Goal: Task Accomplishment & Management: Manage account settings

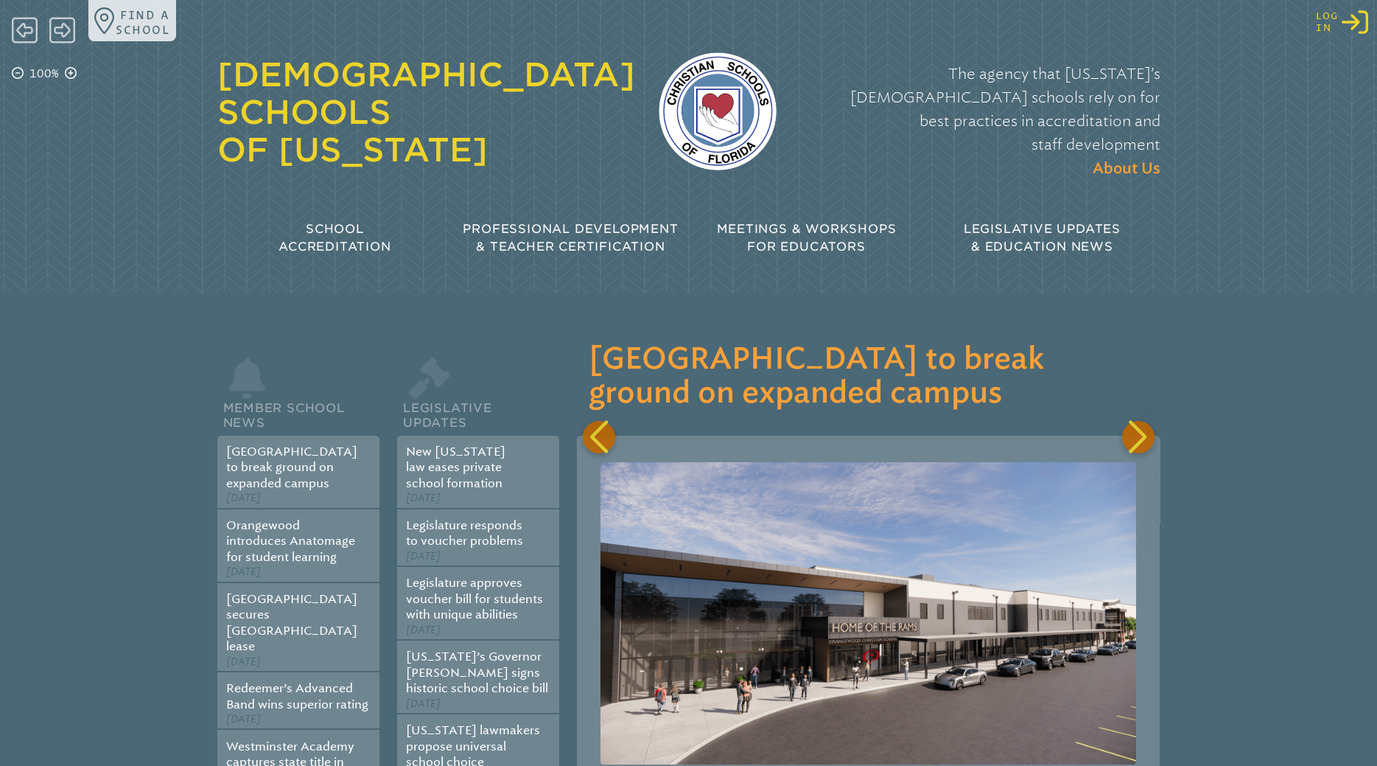
click at [1352, 16] on icon "Log in or Create Account" at bounding box center [1355, 22] width 27 height 27
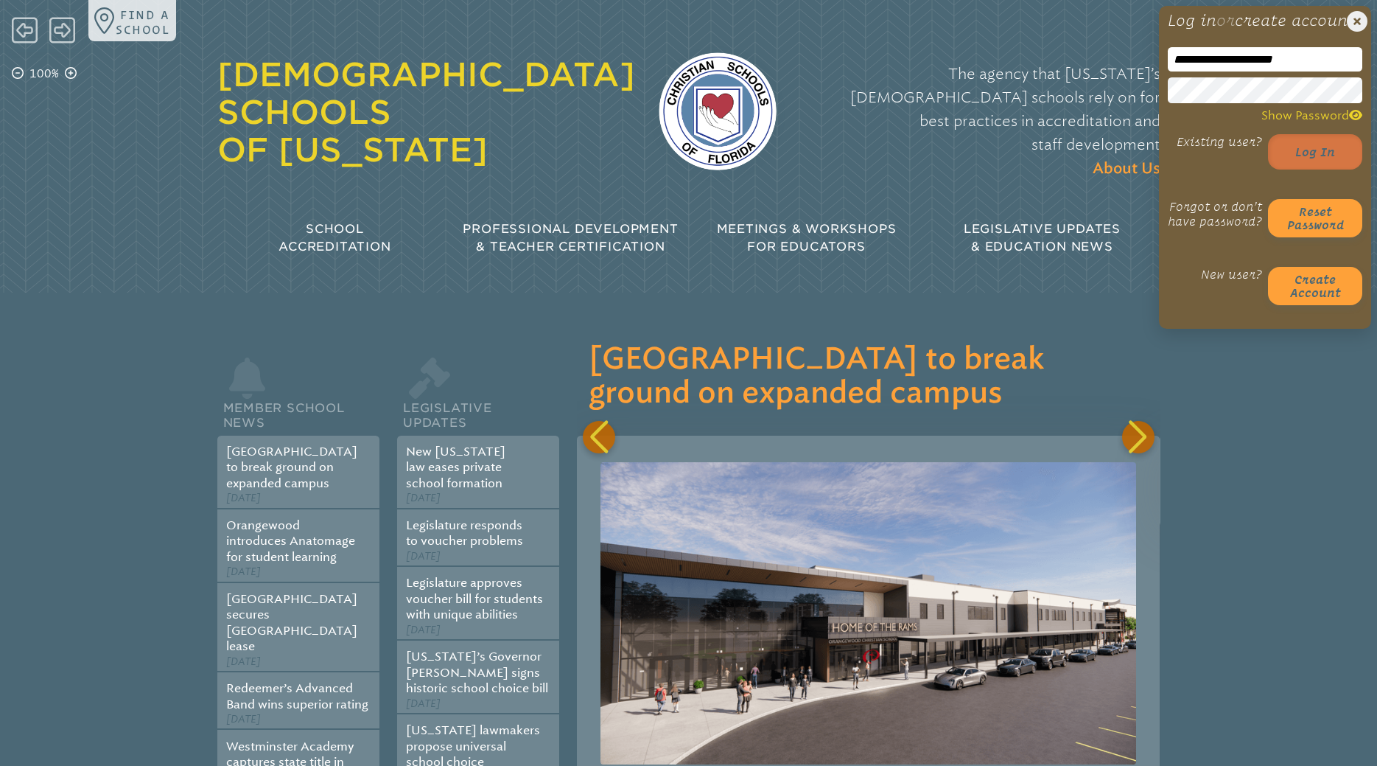
click at [1326, 169] on button "Log in" at bounding box center [1315, 151] width 94 height 35
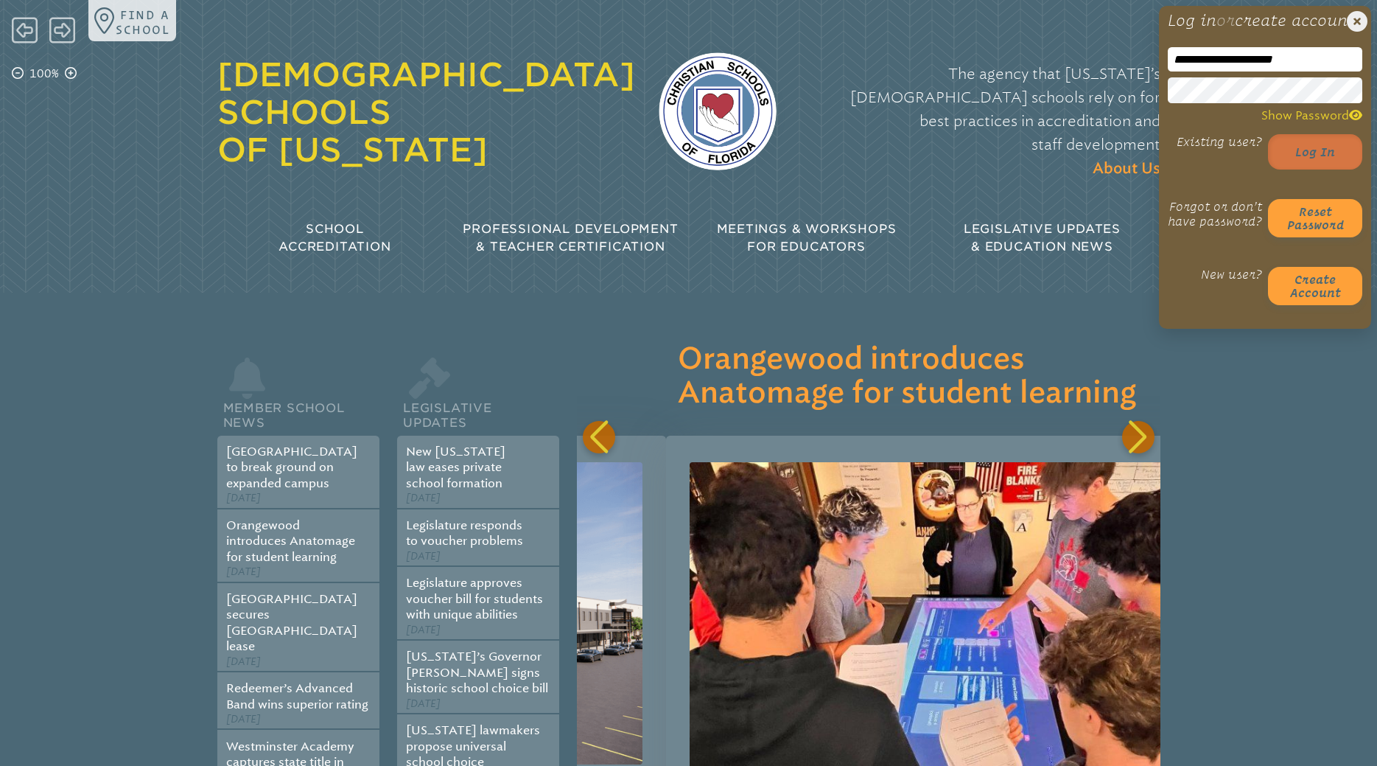
scroll to position [0, 583]
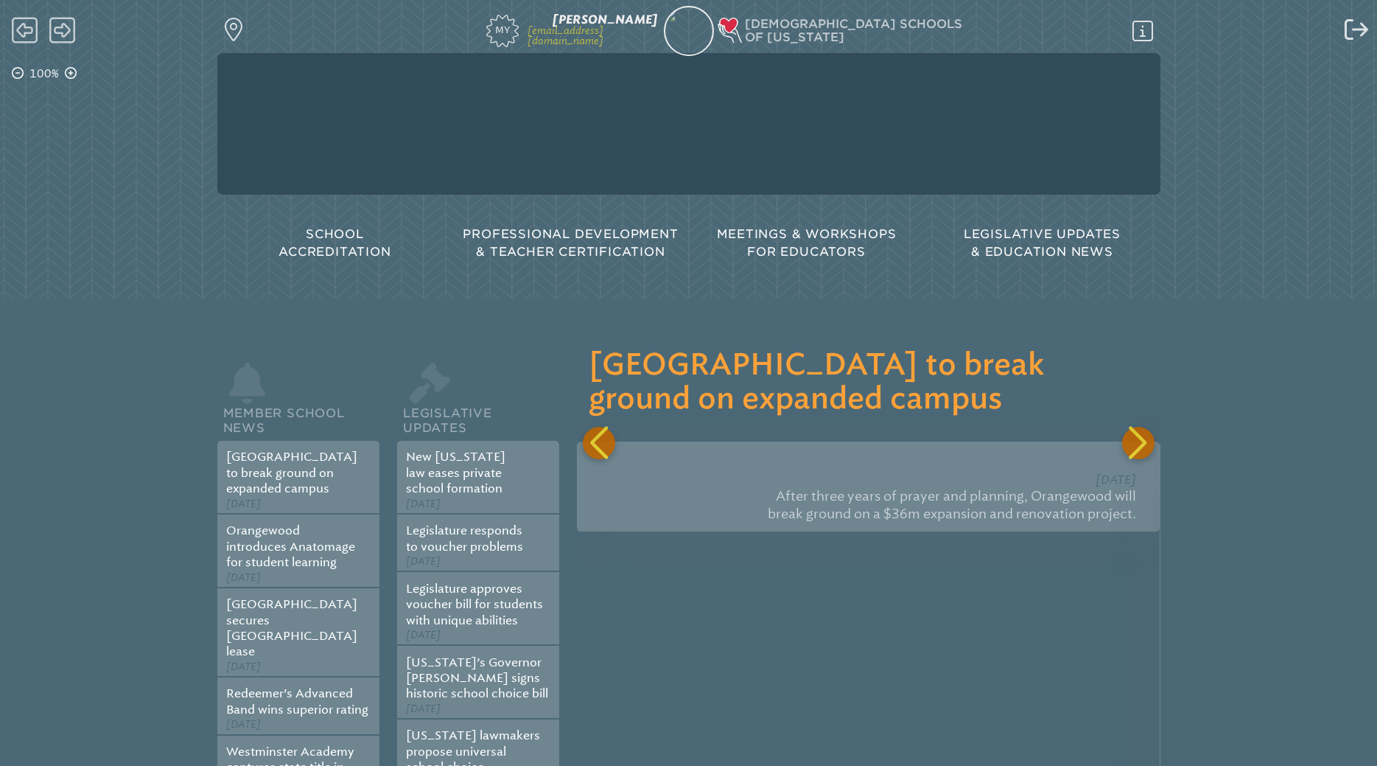
scroll to position [0, 583]
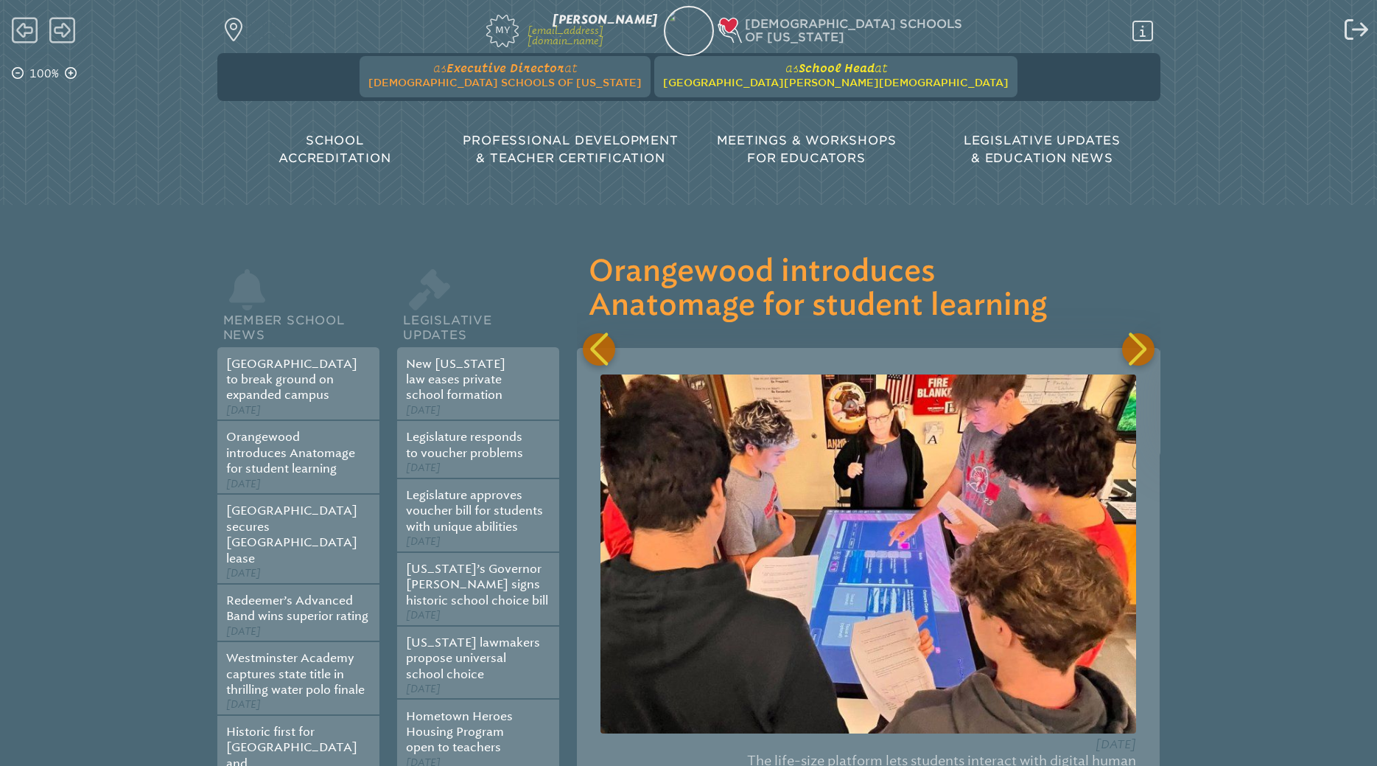
click at [736, 83] on span "[GEOGRAPHIC_DATA][PERSON_NAME][DEMOGRAPHIC_DATA]" at bounding box center [836, 83] width 346 height 12
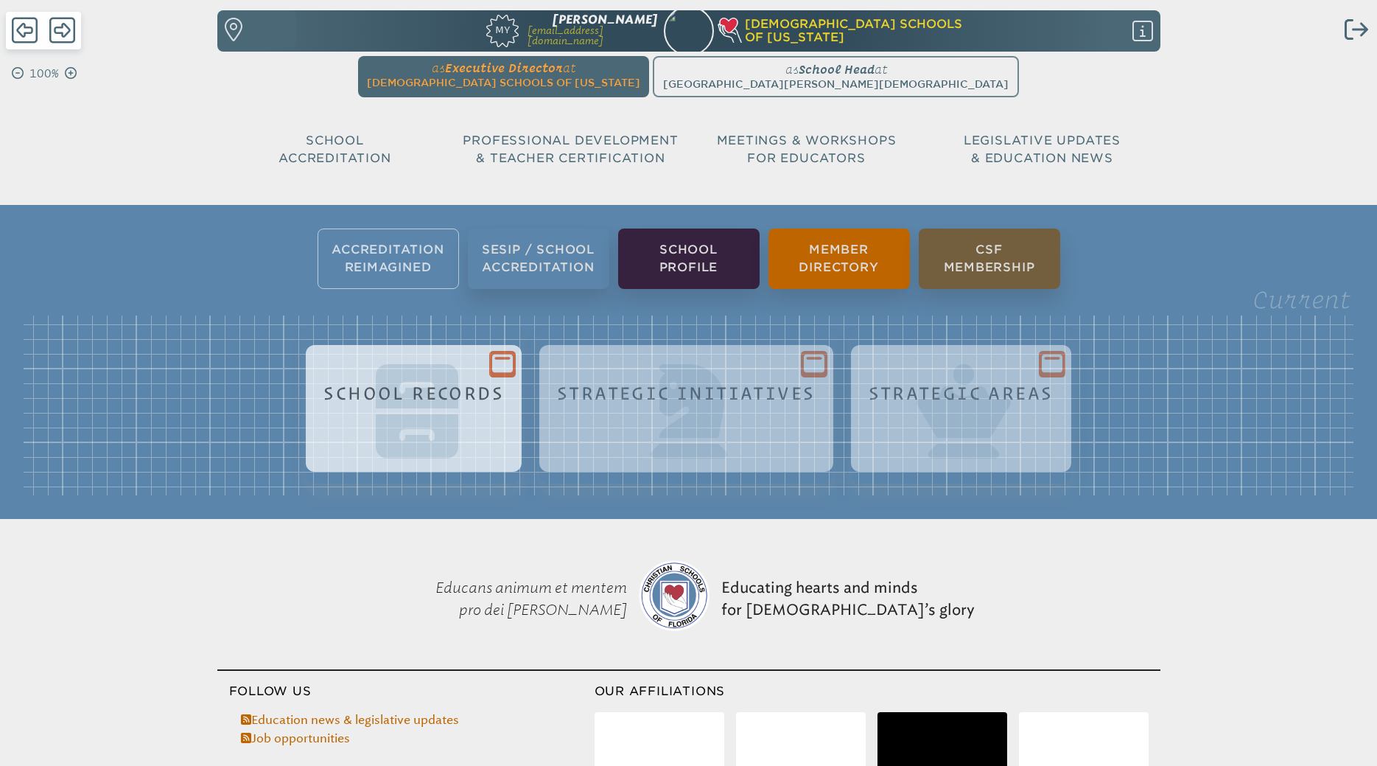
click at [382, 401] on h1 "School Records" at bounding box center [413, 393] width 181 height 20
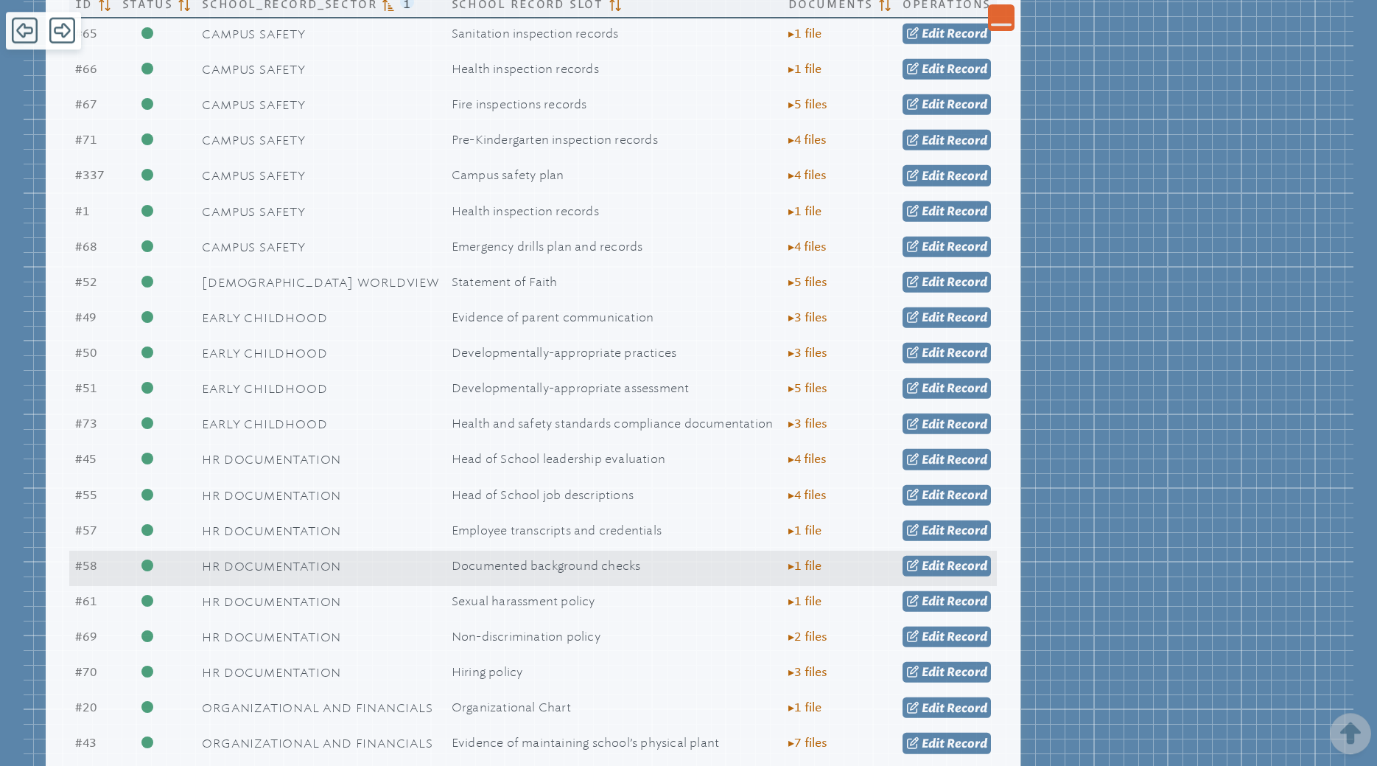
scroll to position [601, 0]
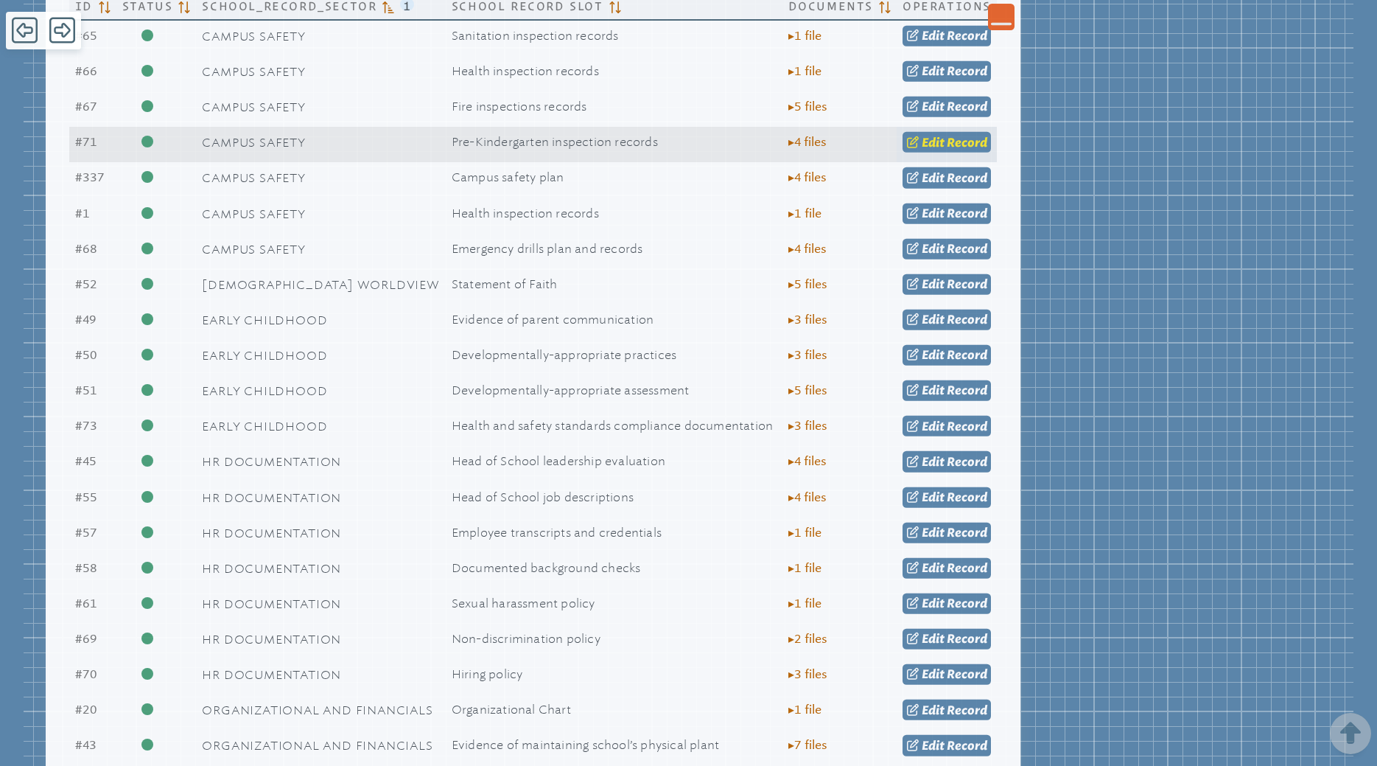
click at [929, 141] on span "Edit" at bounding box center [933, 142] width 23 height 14
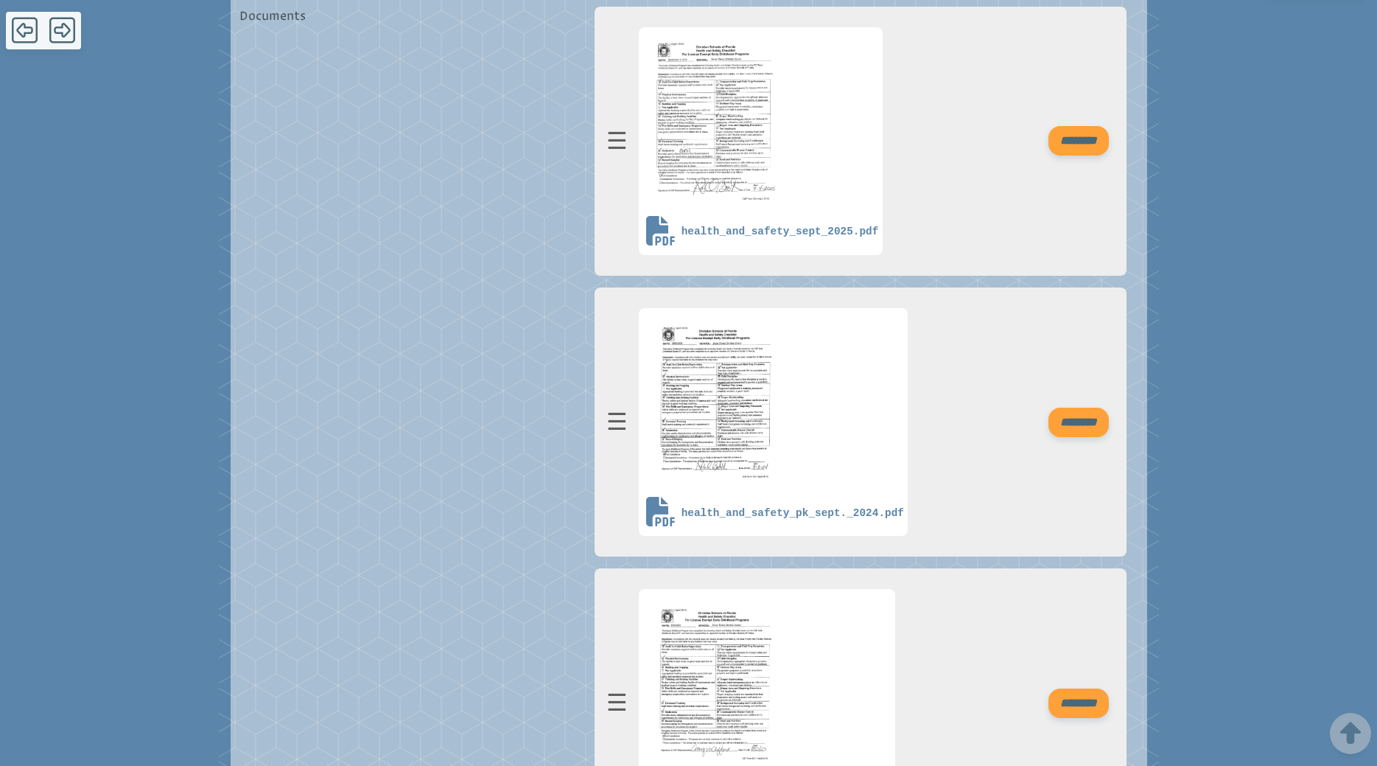
scroll to position [150, 0]
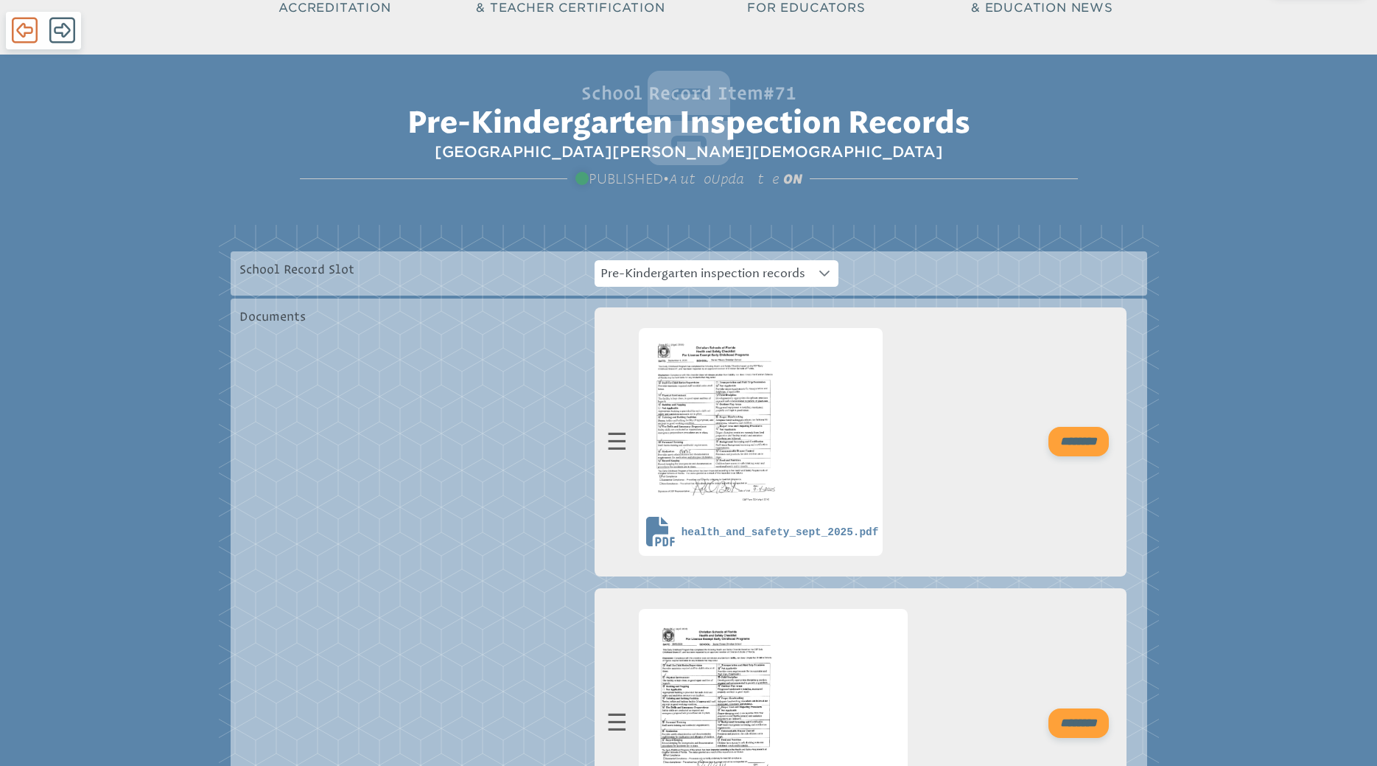
click at [26, 27] on icon at bounding box center [25, 31] width 26 height 26
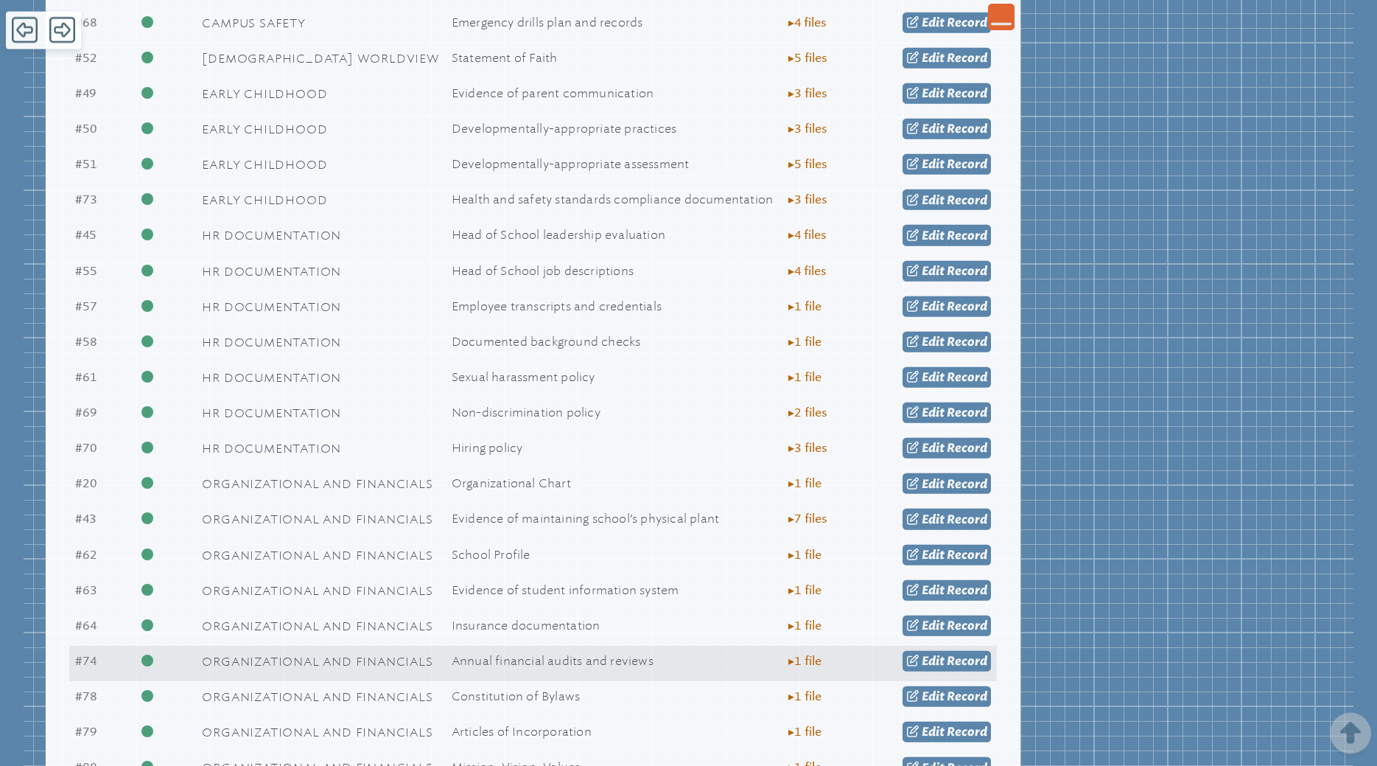
scroll to position [827, 0]
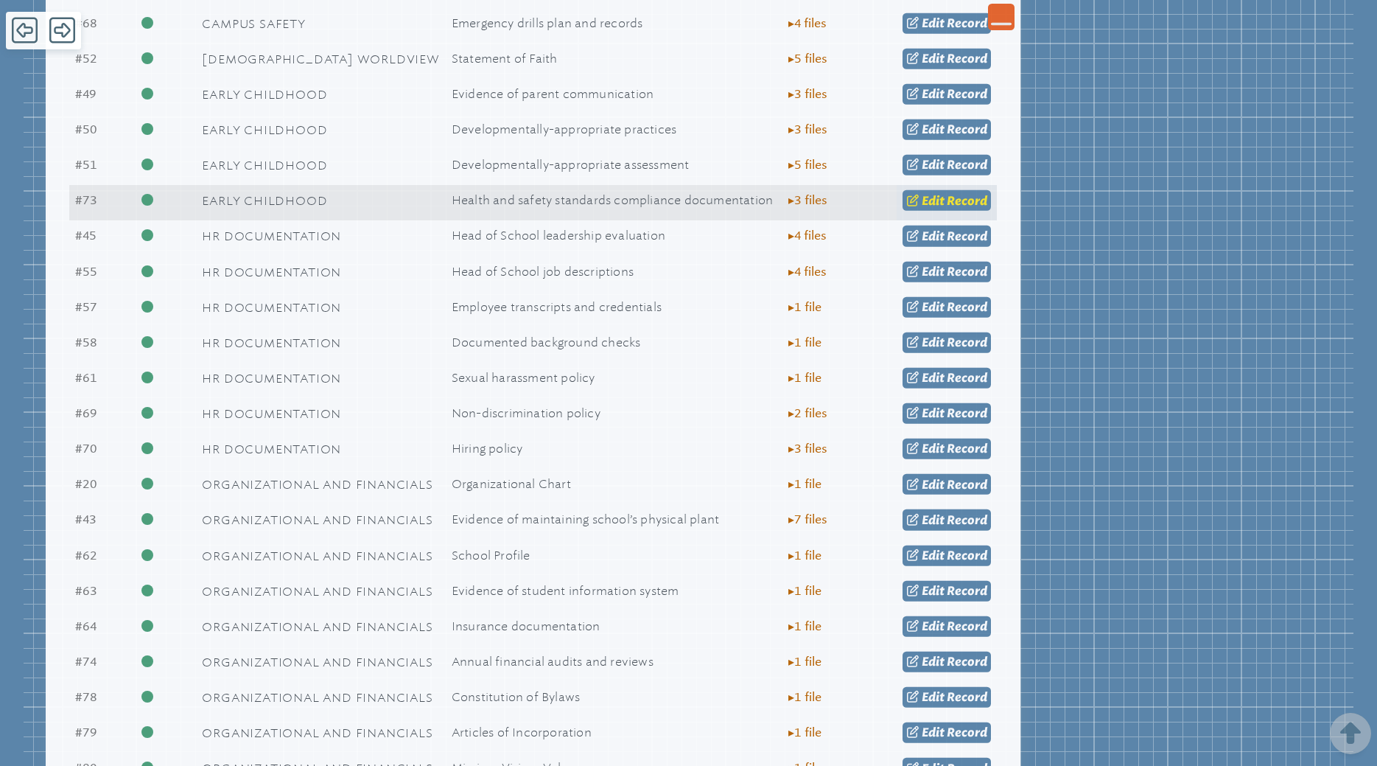
click at [914, 206] on icon at bounding box center [914, 200] width 15 height 12
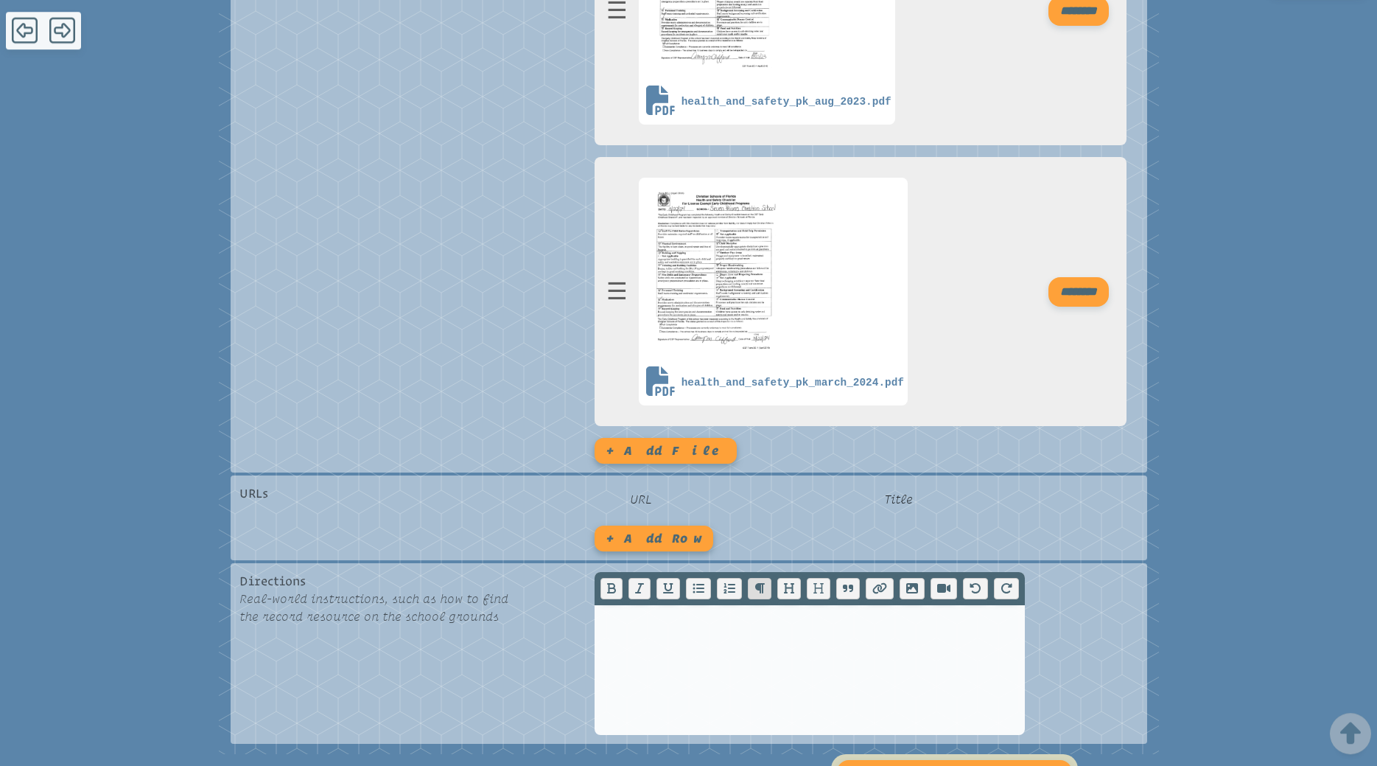
scroll to position [902, 0]
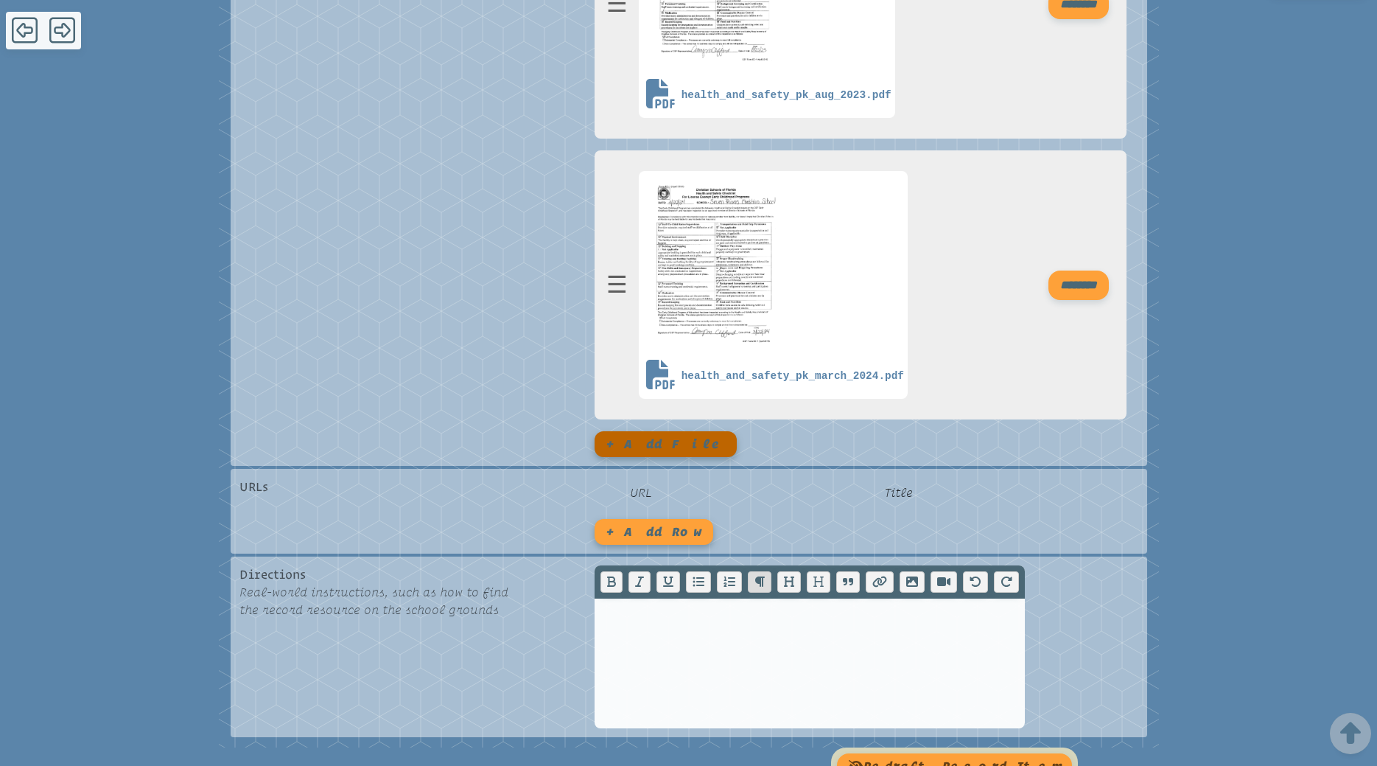
click at [637, 449] on button "+ Add file" at bounding box center [666, 444] width 142 height 26
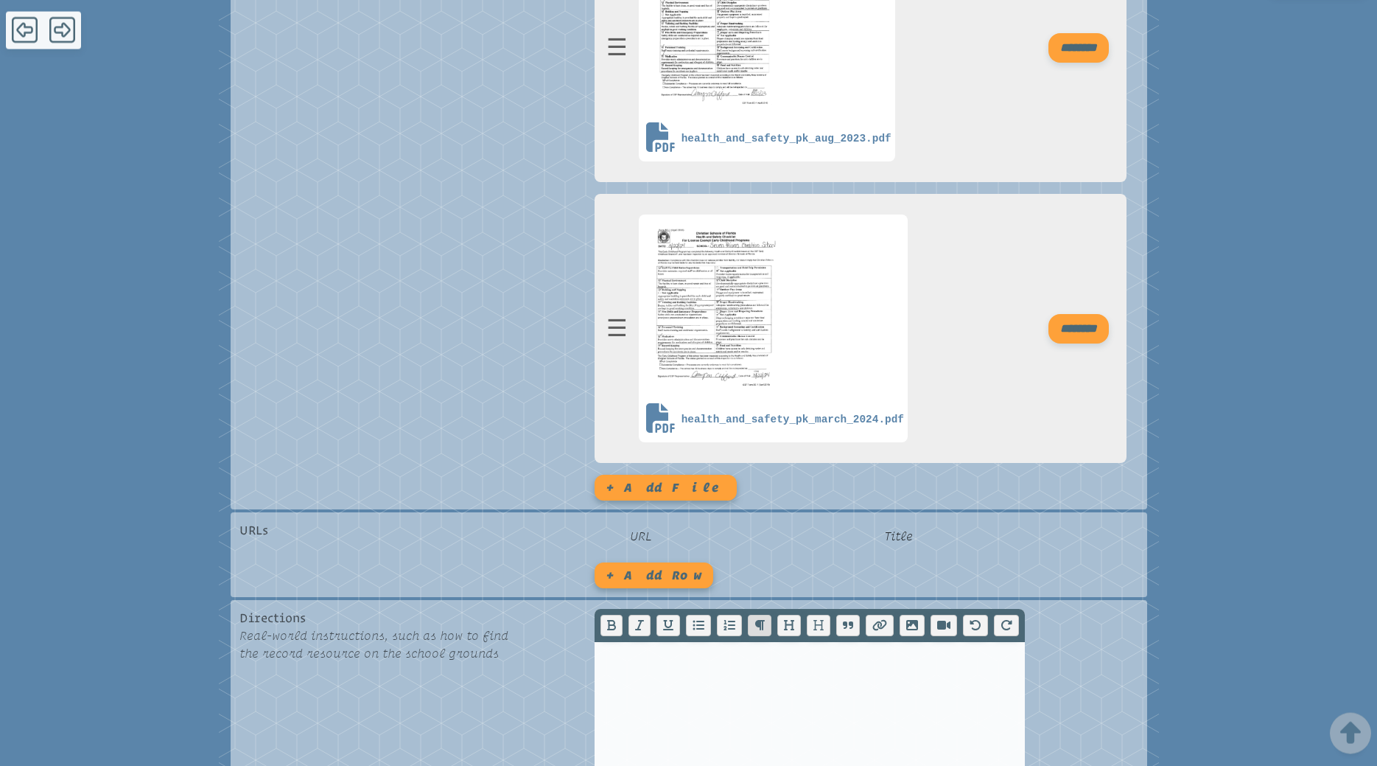
scroll to position [836, 0]
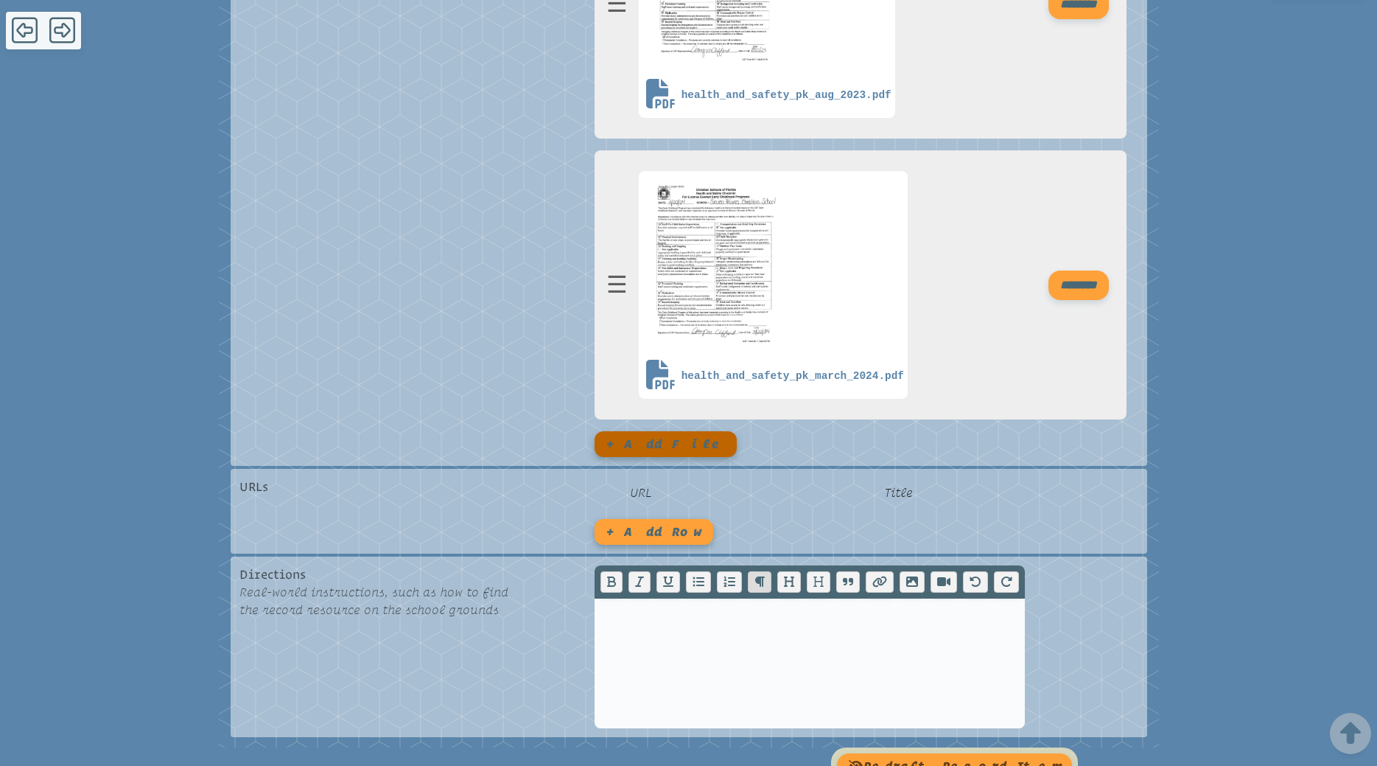
click at [654, 451] on button "+ Add file" at bounding box center [666, 444] width 142 height 26
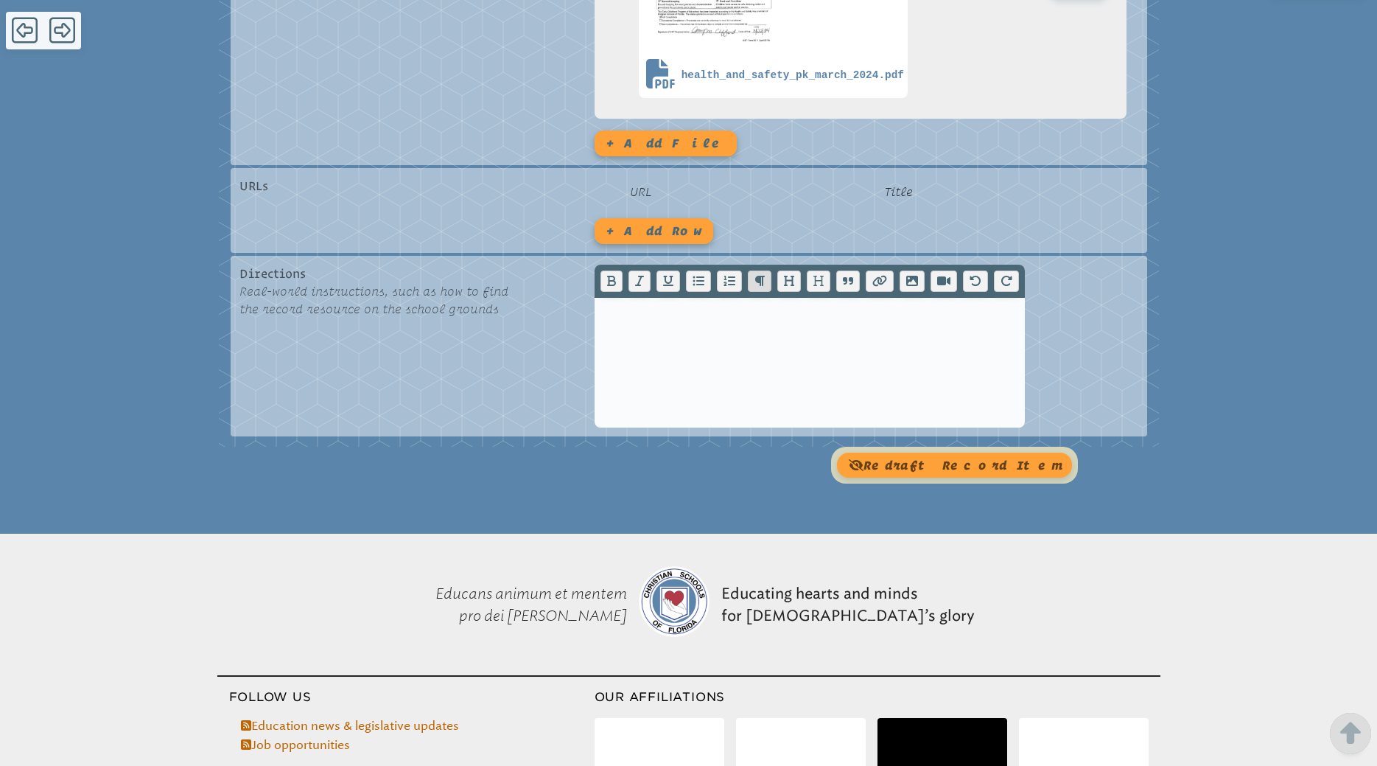
scroll to position [760, 0]
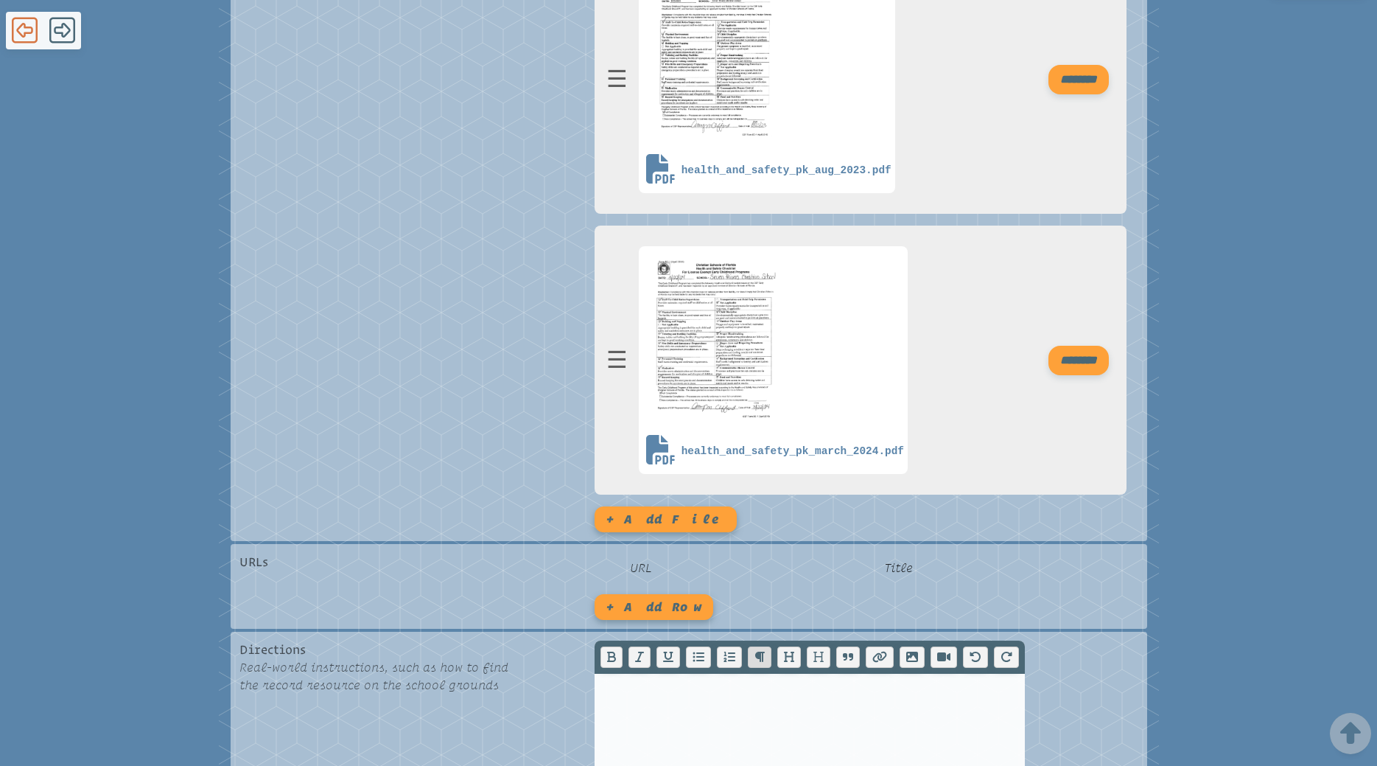
click at [24, 30] on icon at bounding box center [25, 29] width 26 height 29
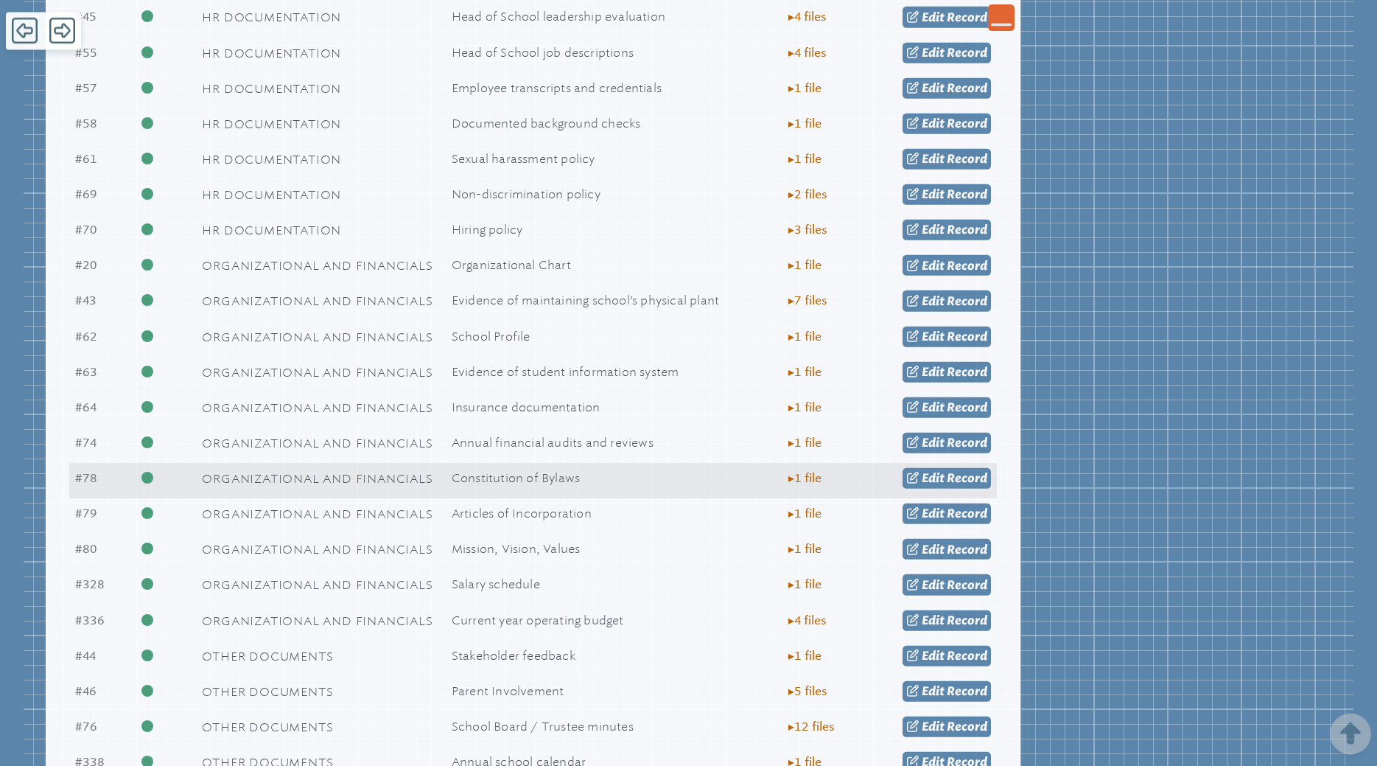
scroll to position [1052, 0]
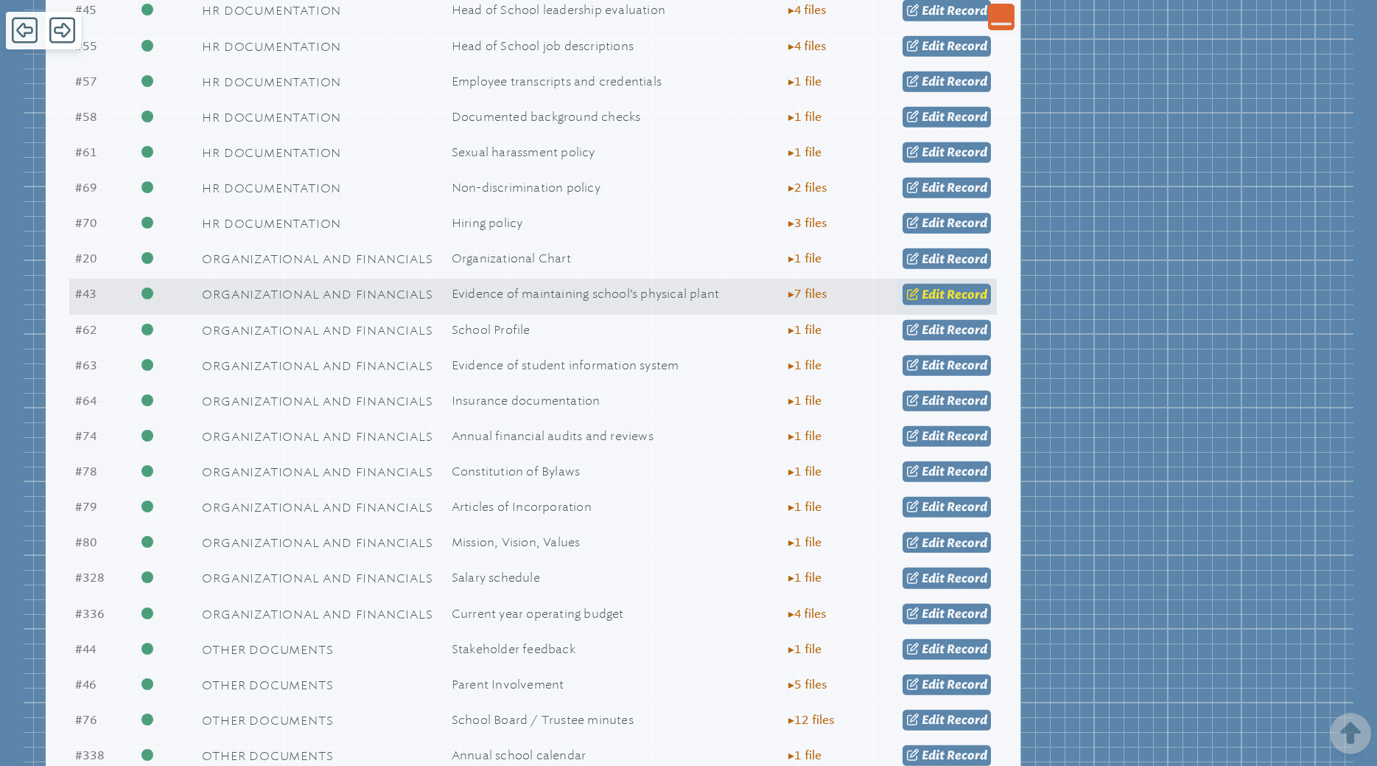
click at [933, 297] on span "Edit" at bounding box center [933, 294] width 23 height 14
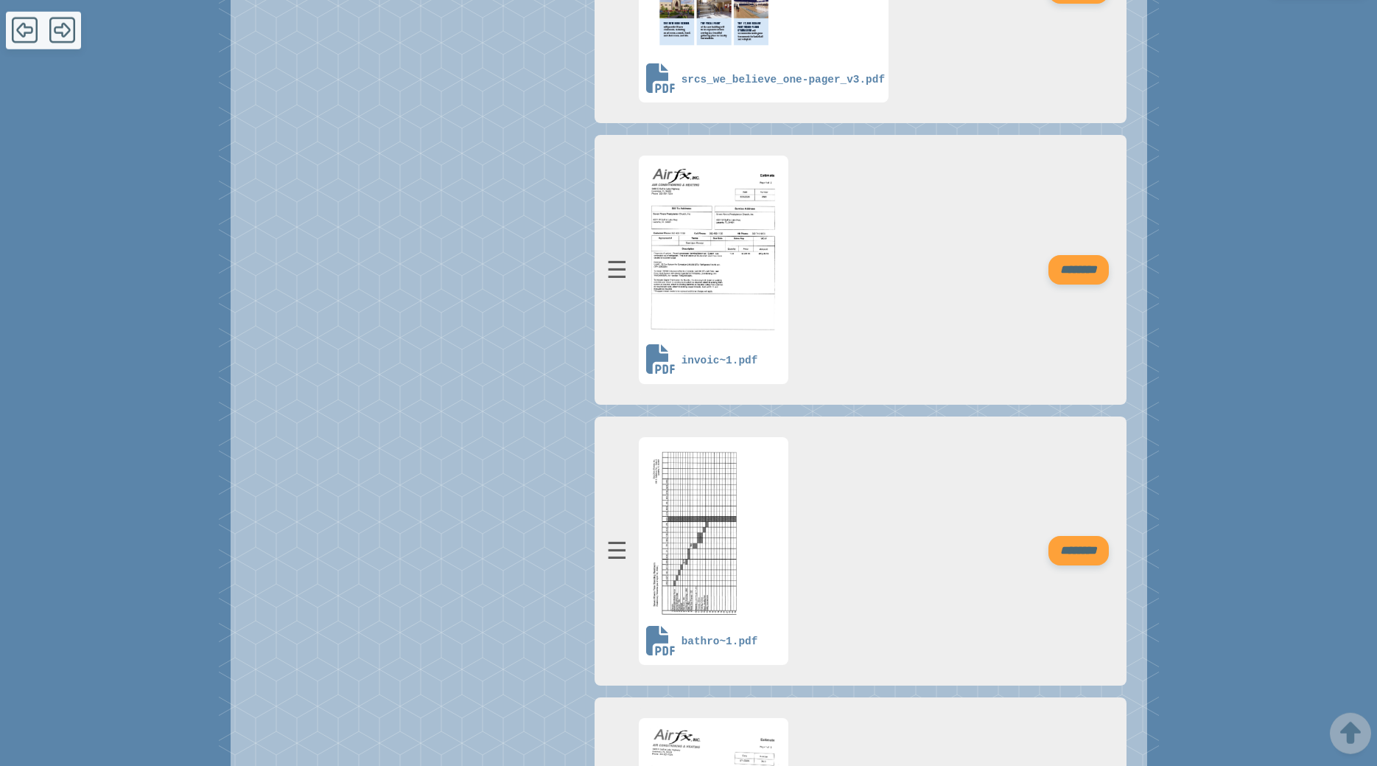
scroll to position [676, 0]
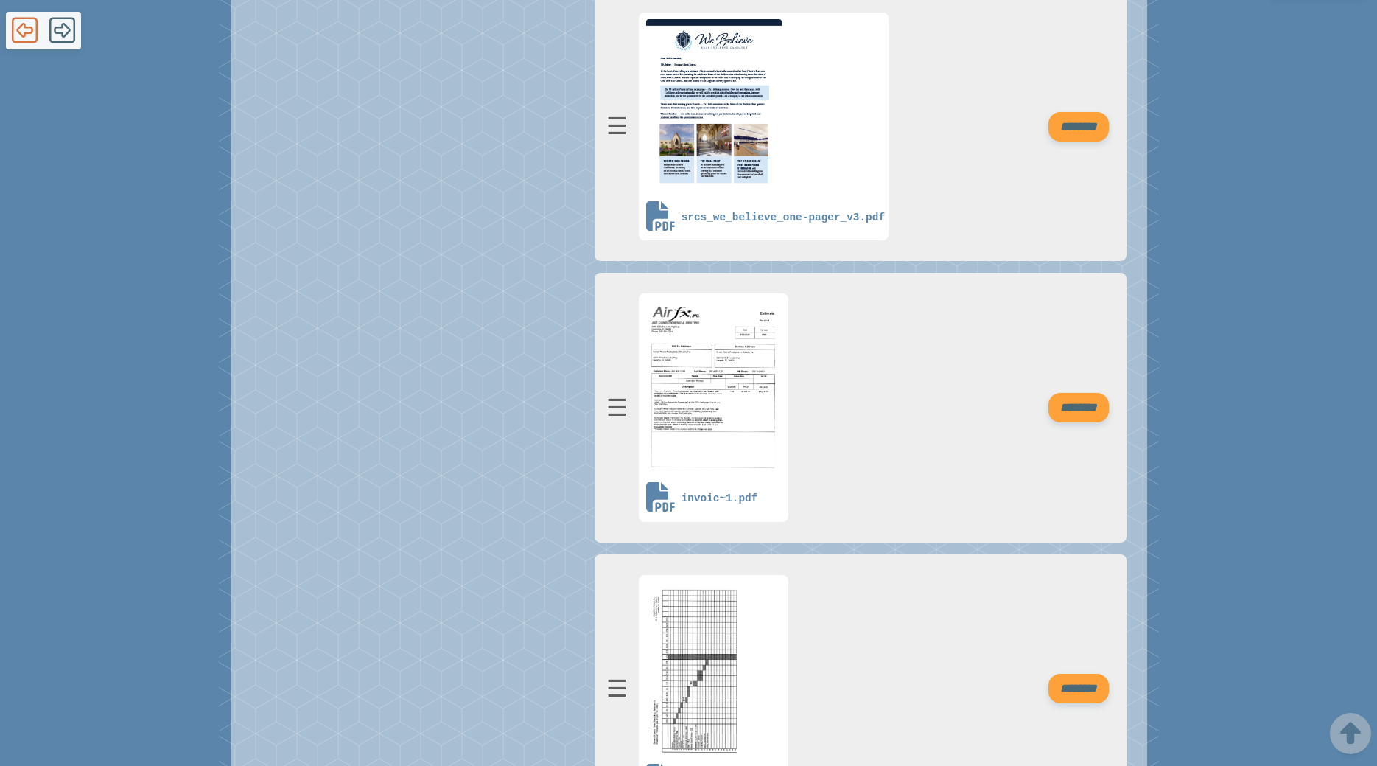
click at [26, 33] on icon at bounding box center [25, 31] width 26 height 26
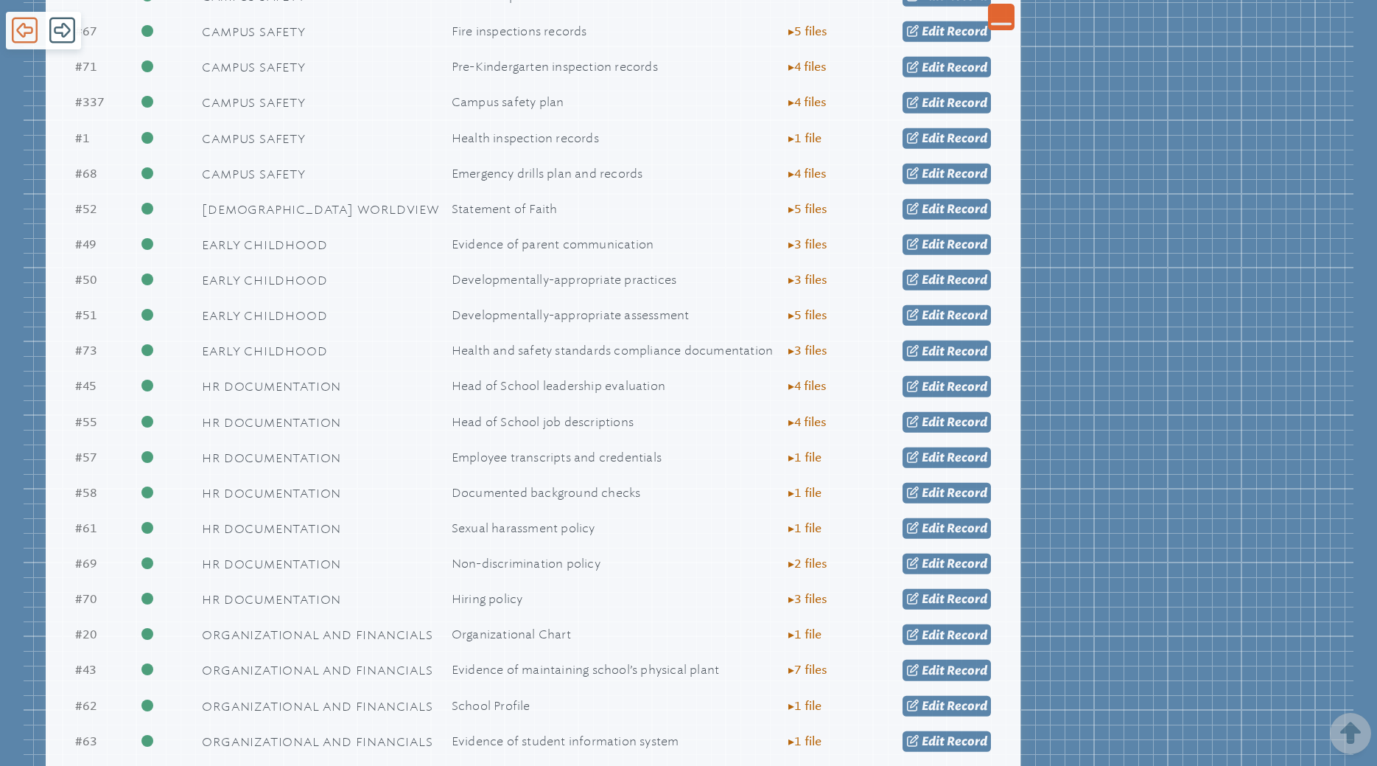
scroll to position [1052, 0]
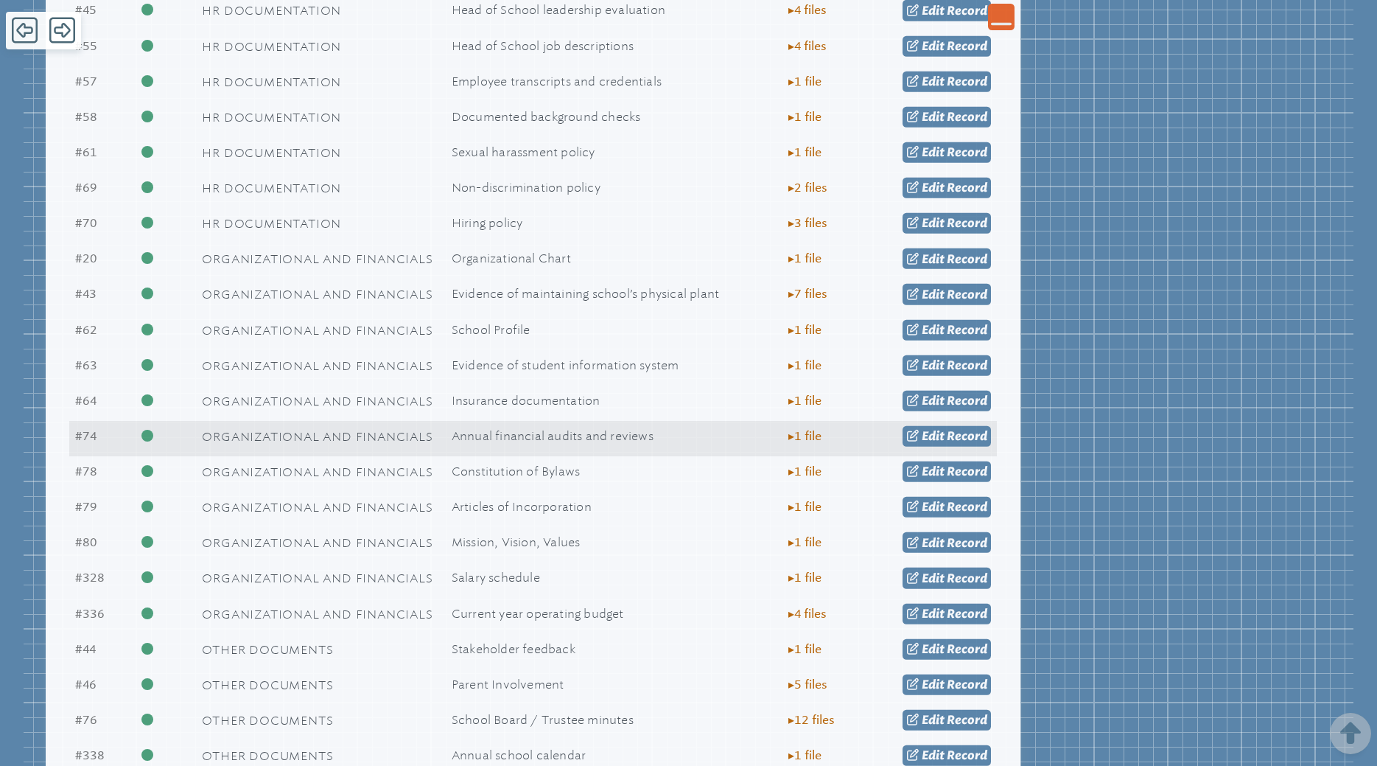
click at [521, 443] on span "Annual financial audits and reviews" at bounding box center [553, 436] width 202 height 14
click at [937, 437] on span "Edit" at bounding box center [933, 436] width 23 height 14
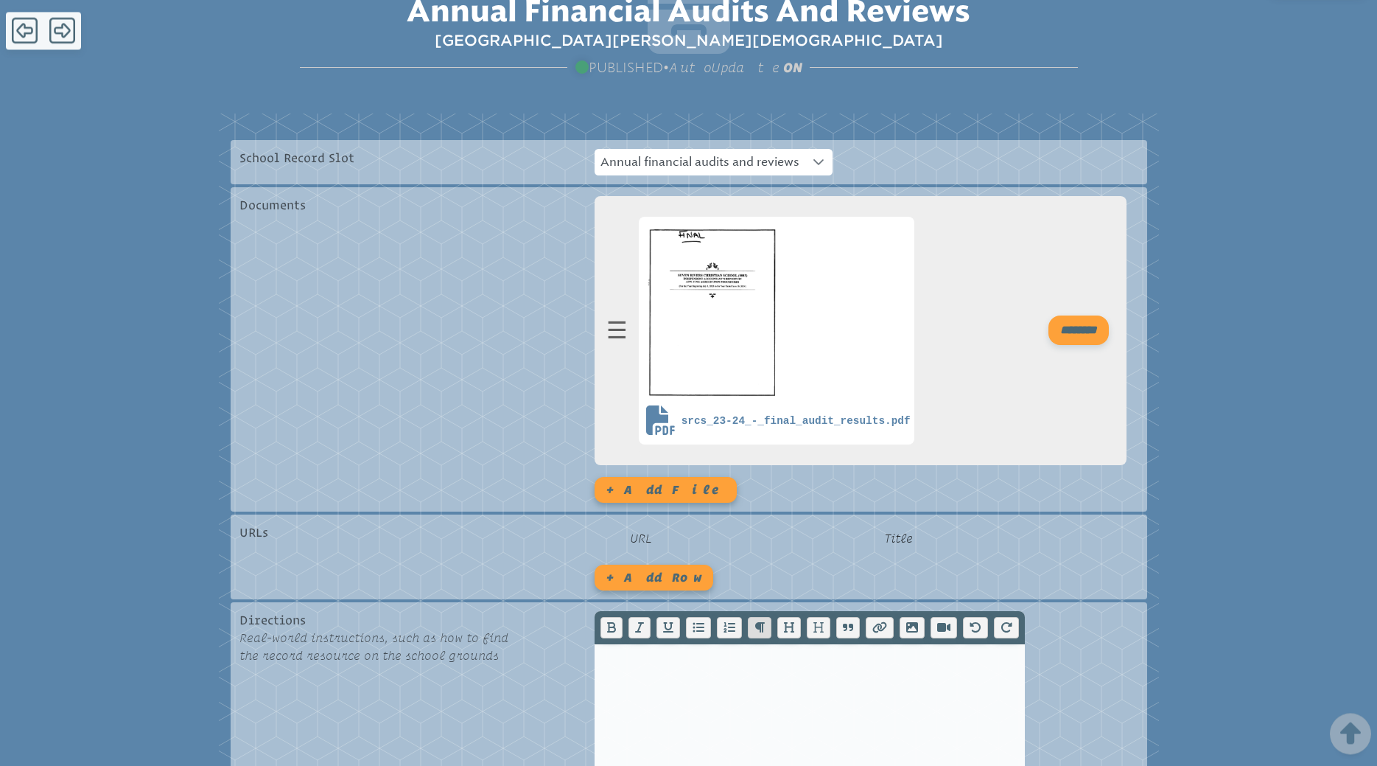
scroll to position [225, 0]
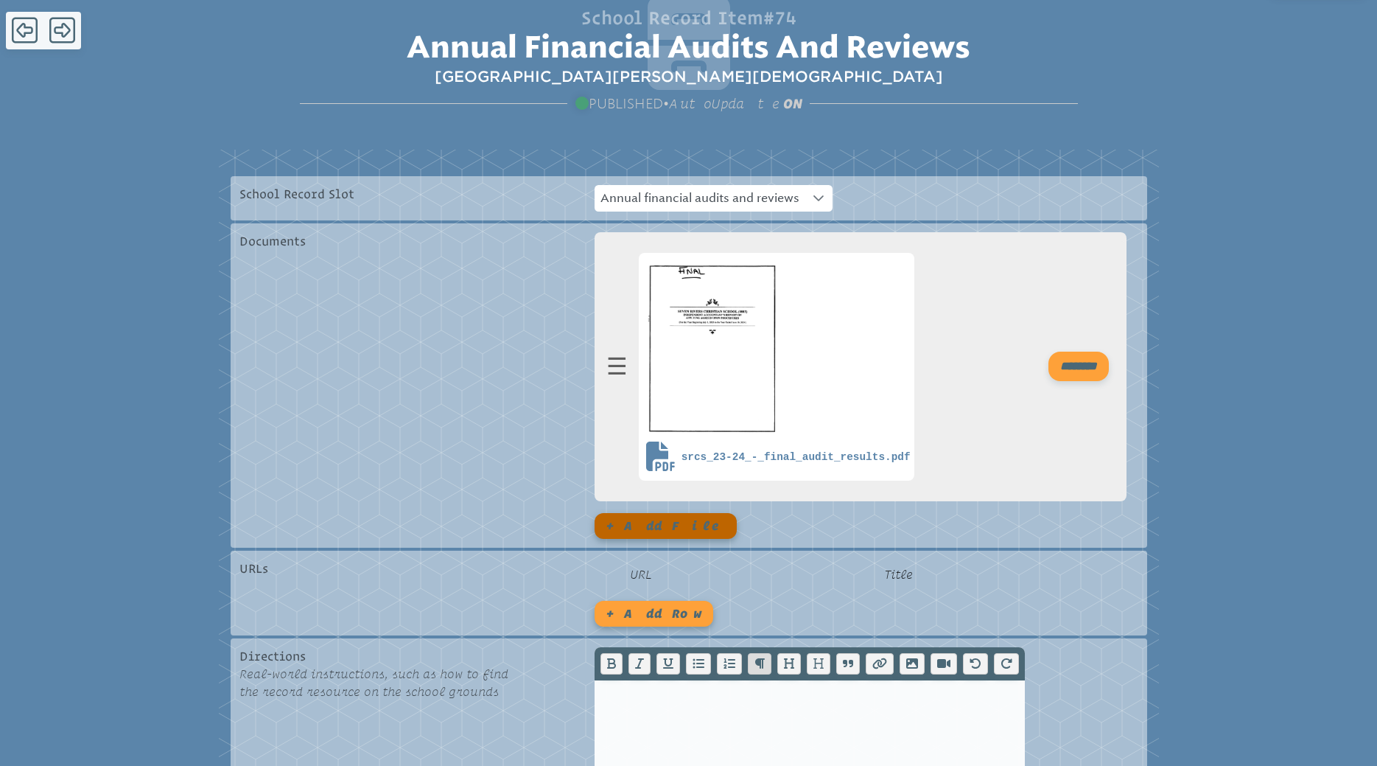
click at [643, 526] on button "+ Add file" at bounding box center [666, 526] width 142 height 26
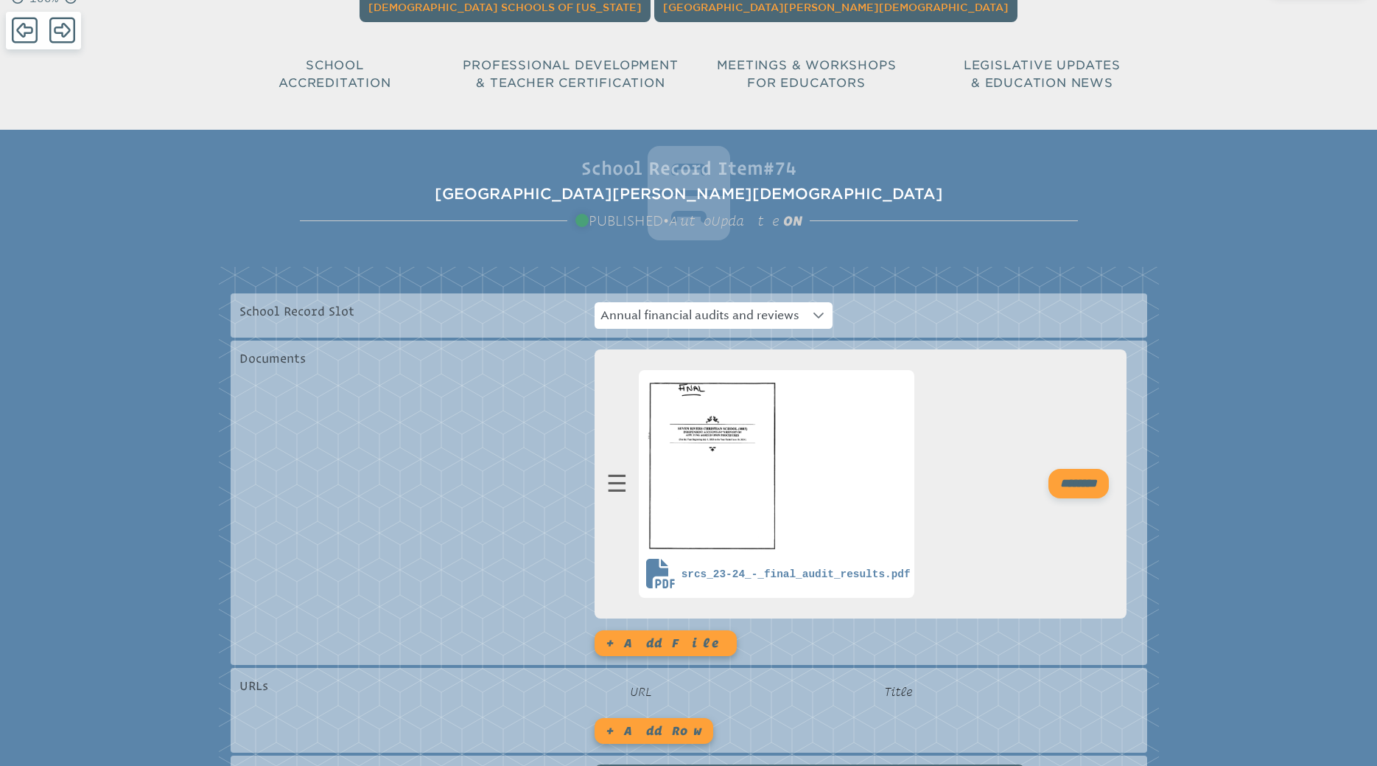
scroll to position [0, 0]
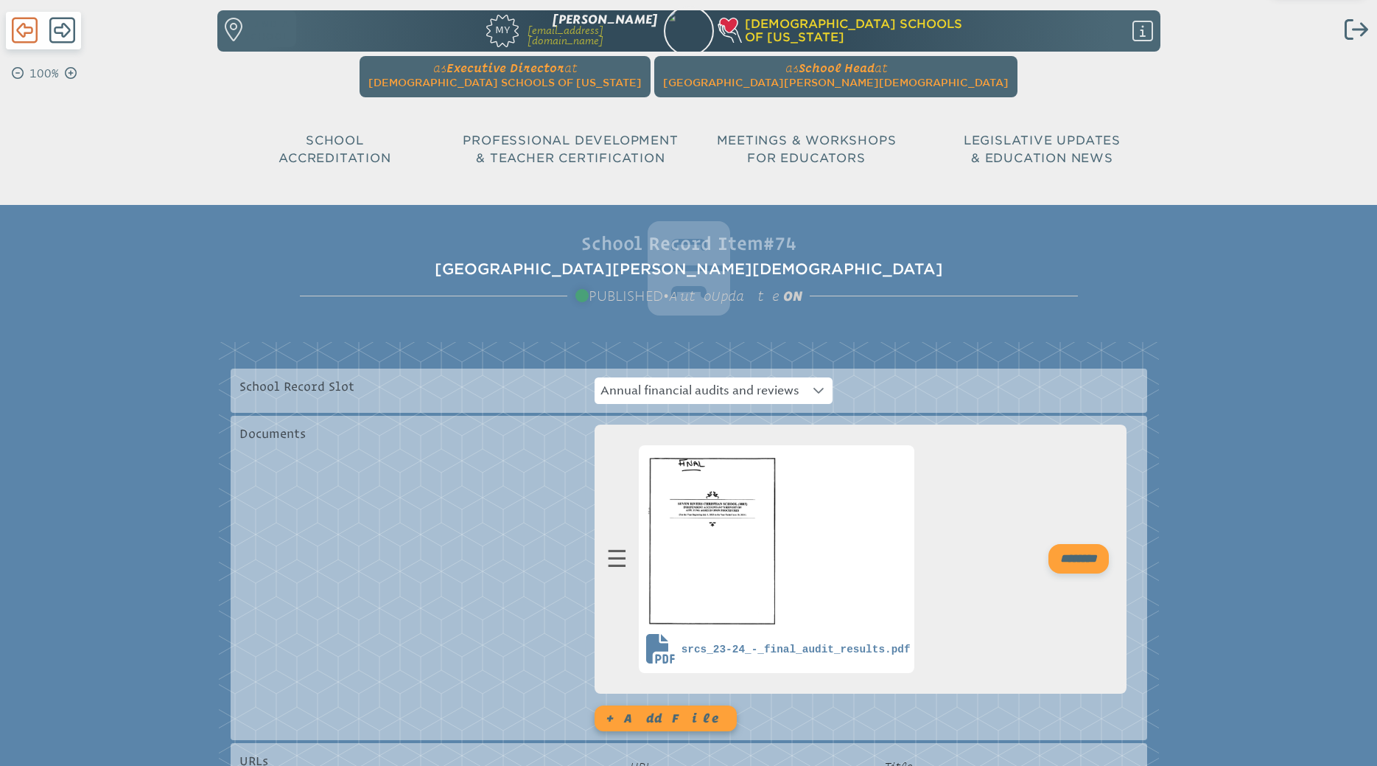
click at [22, 37] on icon at bounding box center [25, 31] width 26 height 26
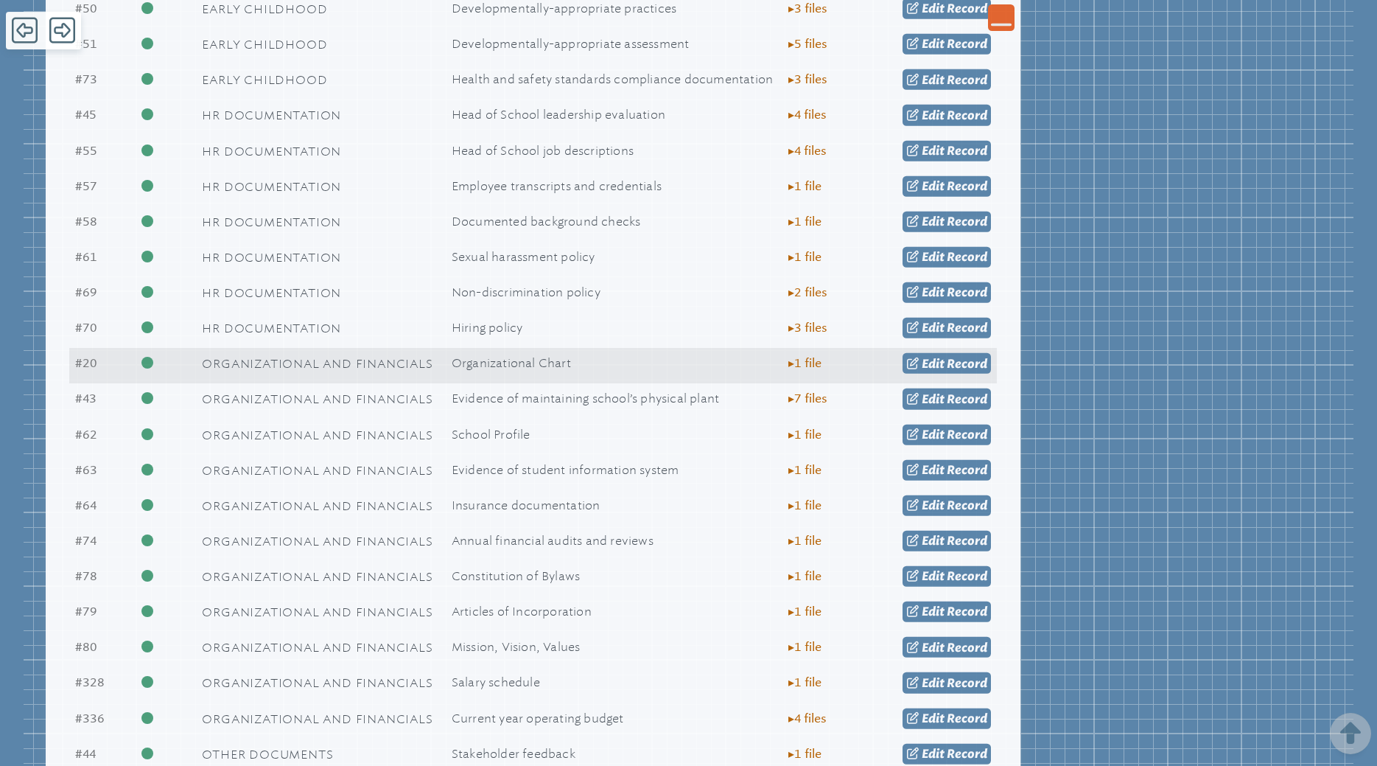
scroll to position [977, 0]
